Goal: Check status: Check status

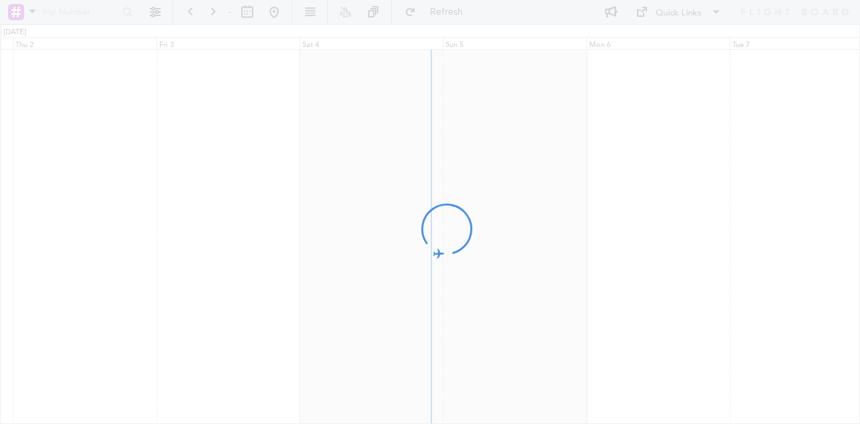
drag, startPoint x: 0, startPoint y: 0, endPoint x: 215, endPoint y: 267, distance: 343.1
click at [215, 267] on div at bounding box center [430, 212] width 860 height 424
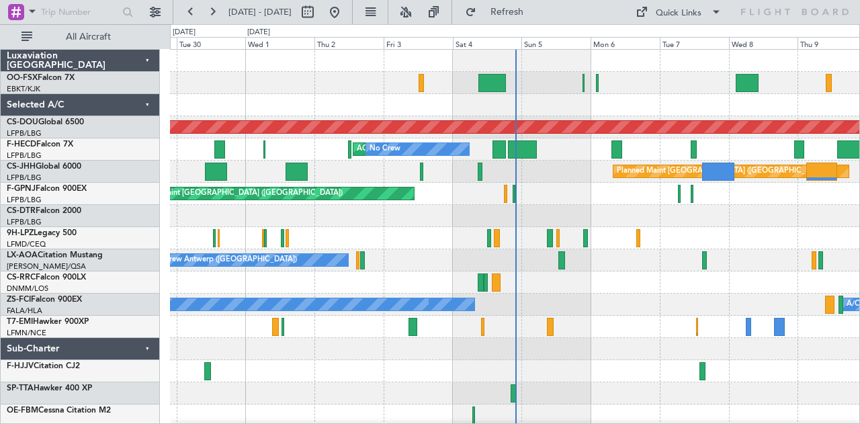
click at [66, 326] on div "T7-EMI Hawker 900XP" at bounding box center [83, 322] width 153 height 12
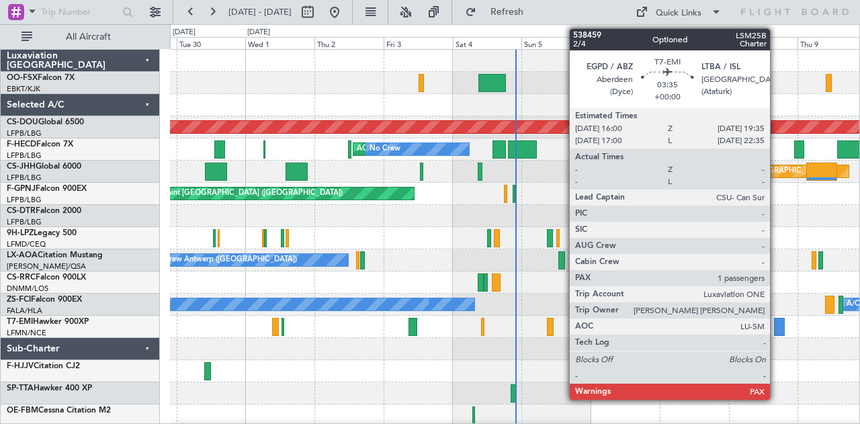
click at [777, 322] on div at bounding box center [779, 327] width 11 height 18
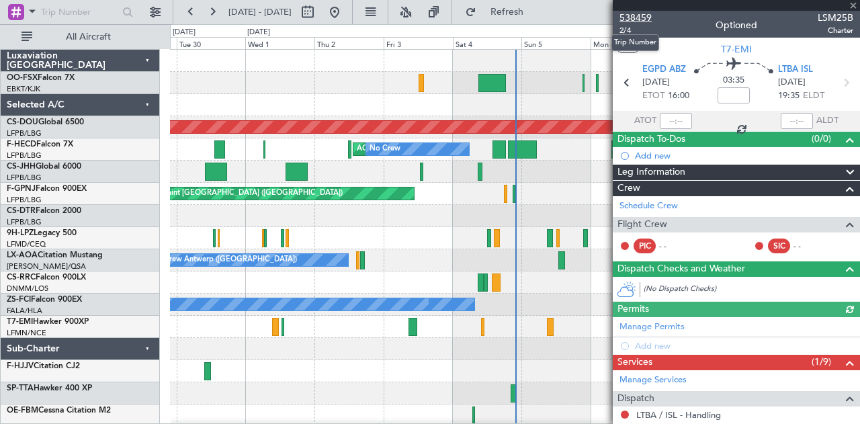
click at [633, 13] on span "538459" at bounding box center [636, 18] width 32 height 14
